Goal: Information Seeking & Learning: Learn about a topic

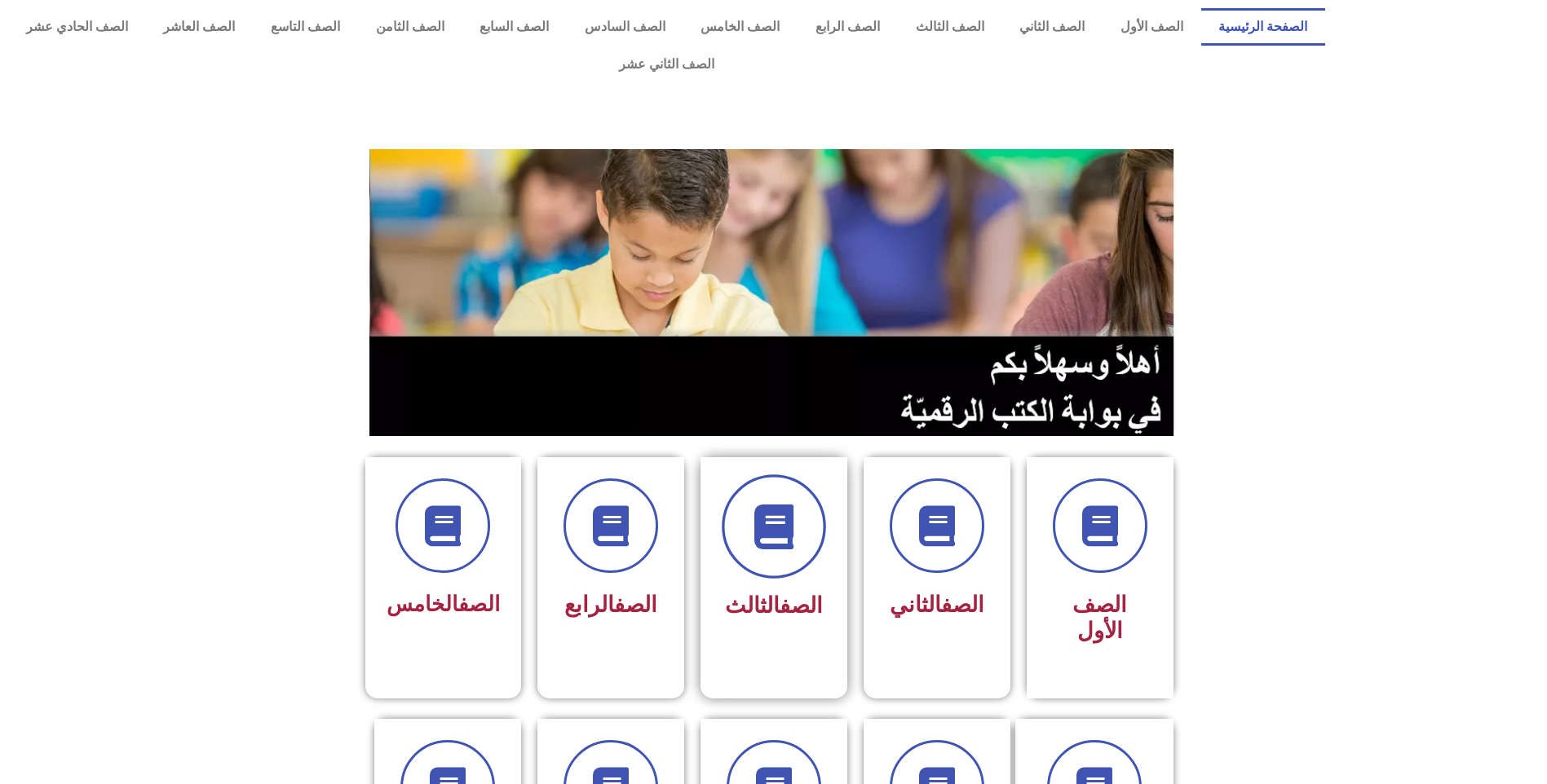
click at [783, 509] on icon at bounding box center [773, 526] width 45 height 45
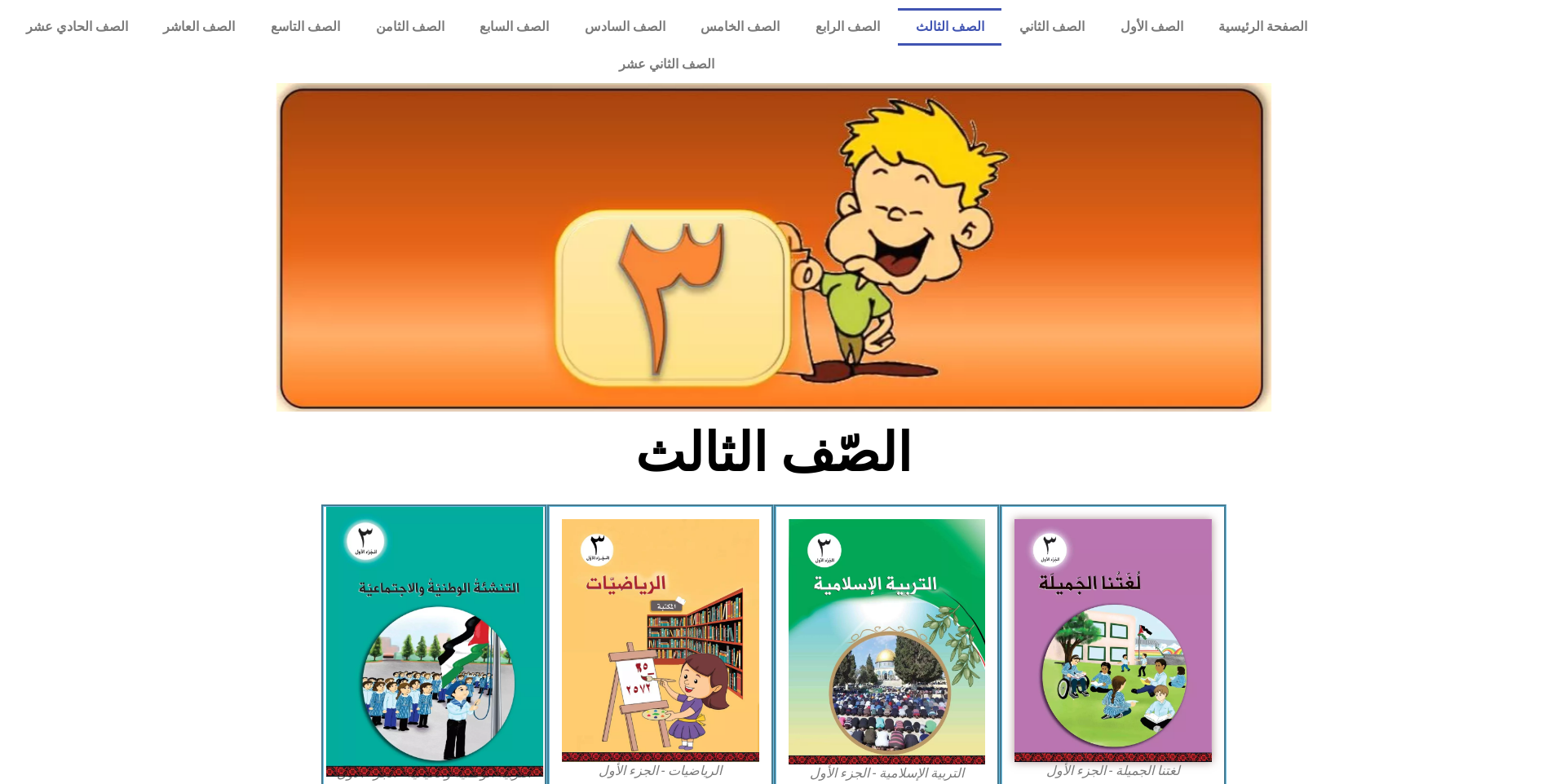
click at [475, 572] on img at bounding box center [434, 642] width 217 height 270
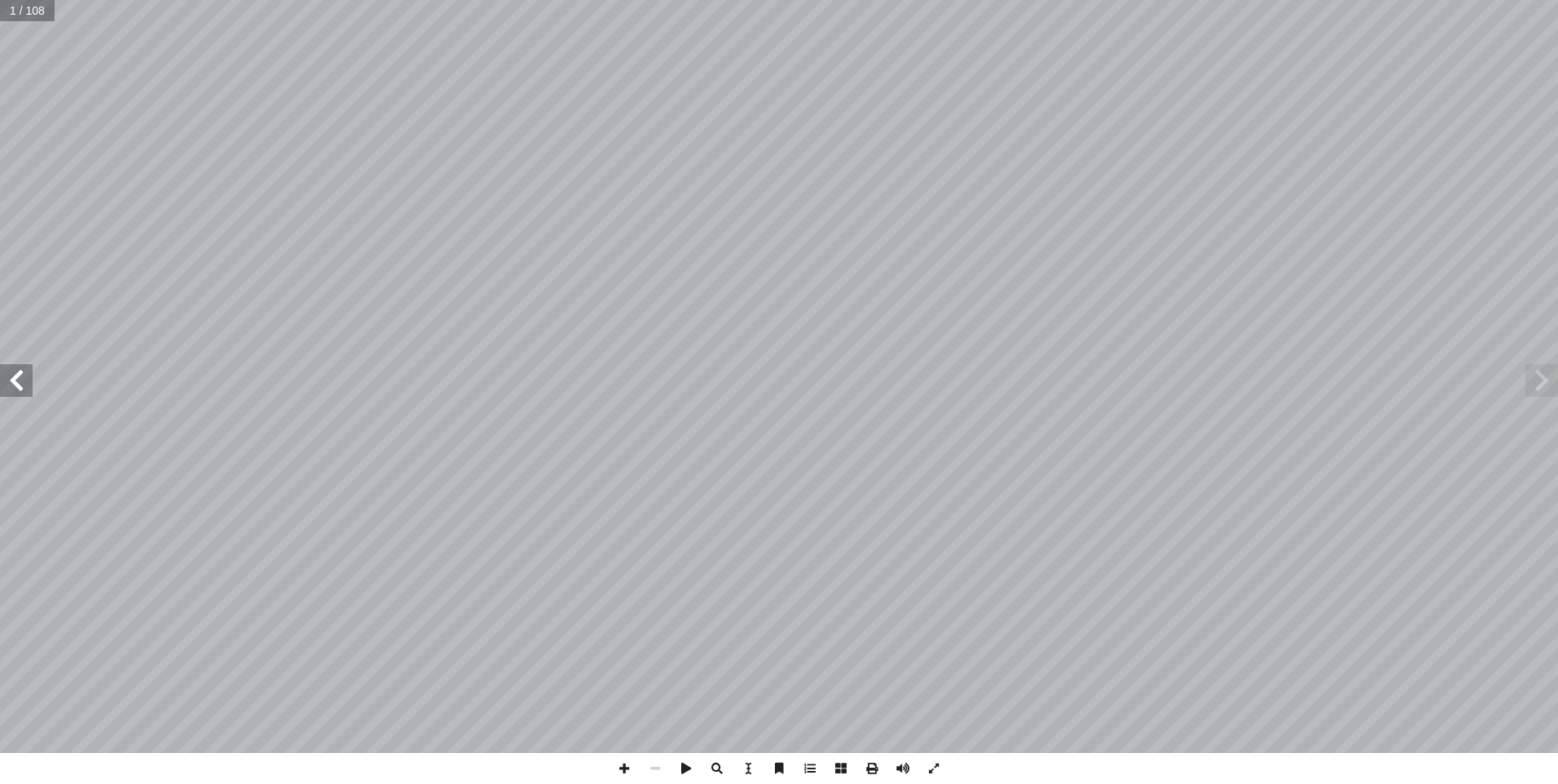
click at [21, 388] on span at bounding box center [16, 381] width 33 height 33
click at [21, 389] on span at bounding box center [16, 381] width 33 height 33
click at [22, 381] on span at bounding box center [16, 381] width 33 height 33
click at [22, 392] on span at bounding box center [16, 381] width 33 height 33
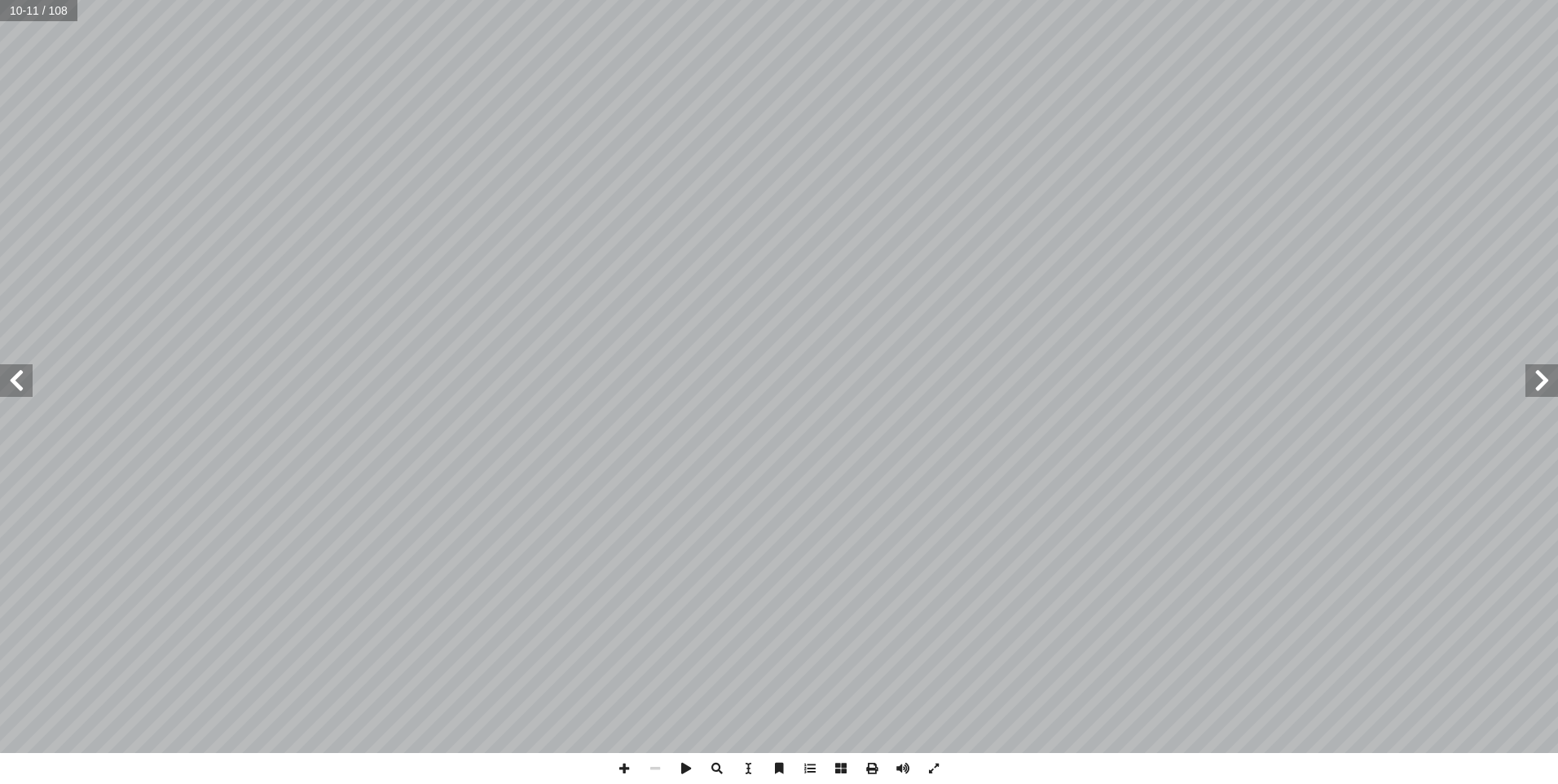
click at [22, 392] on span at bounding box center [16, 381] width 33 height 33
click at [25, 385] on span at bounding box center [16, 381] width 33 height 33
